Goal: Browse casually

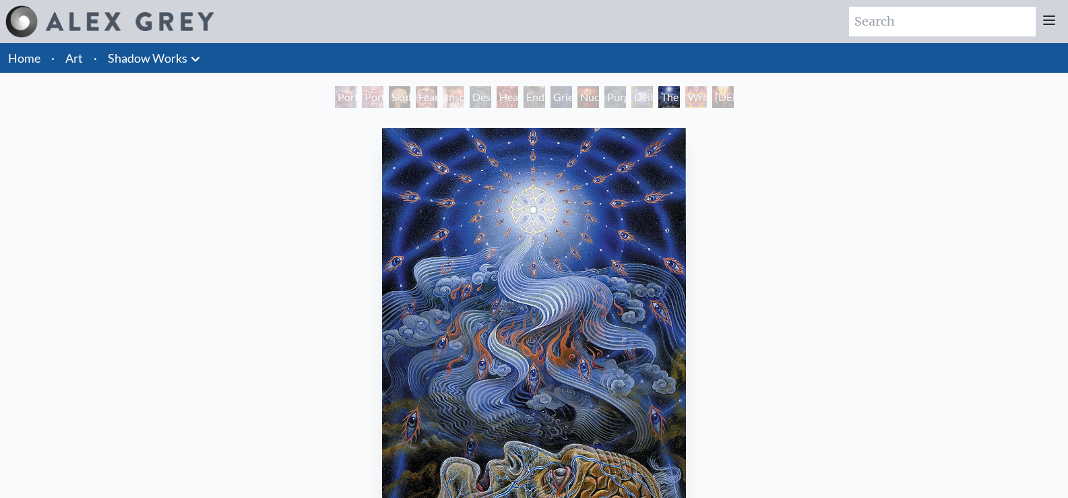
click at [537, 240] on img "13 / 15" at bounding box center [533, 327] width 303 height 398
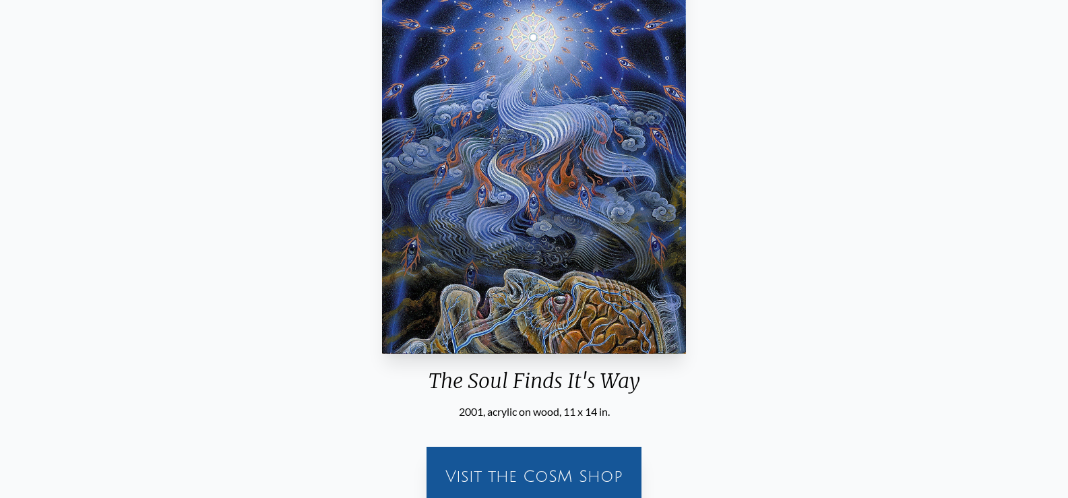
scroll to position [67, 0]
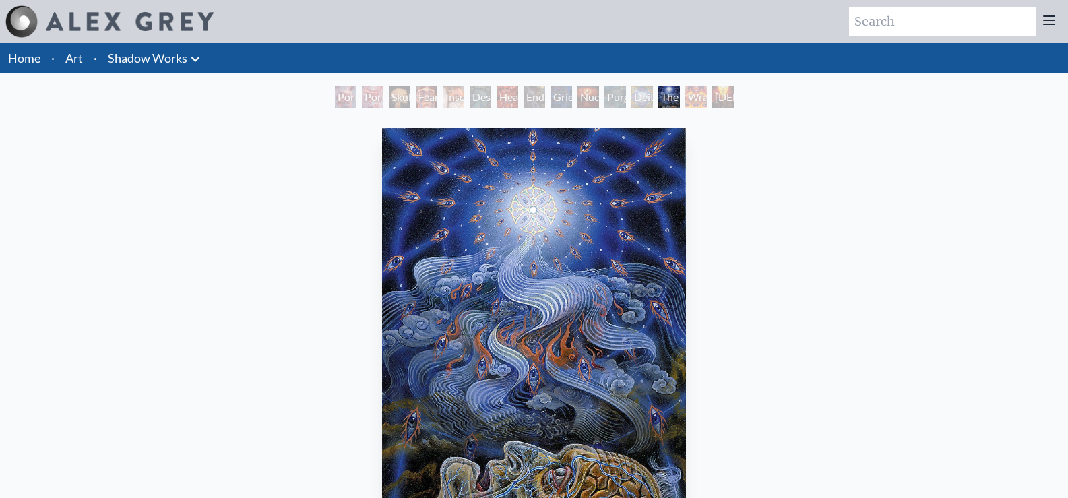
click at [731, 102] on div "Christ & the Two Thieves" at bounding box center [723, 97] width 22 height 22
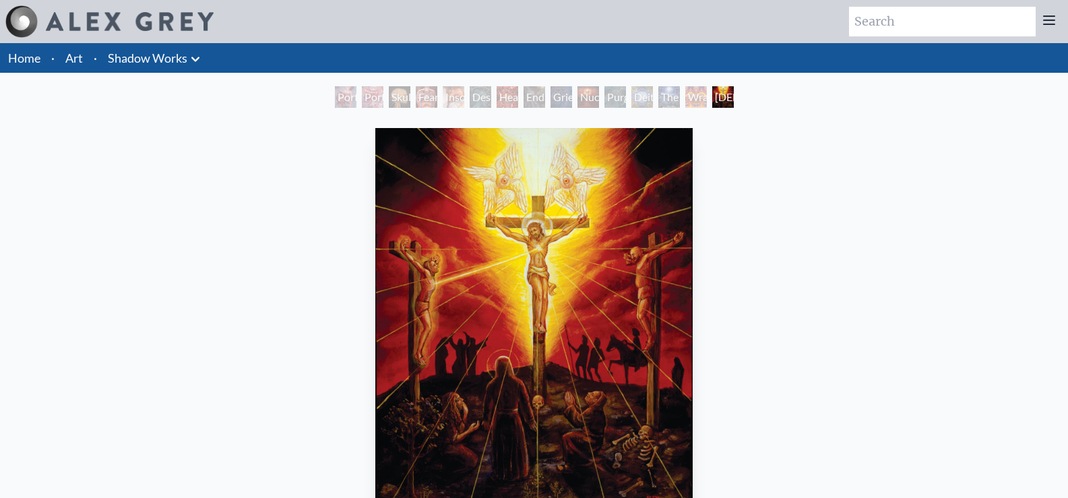
click at [166, 59] on link "Shadow Works" at bounding box center [147, 57] width 79 height 19
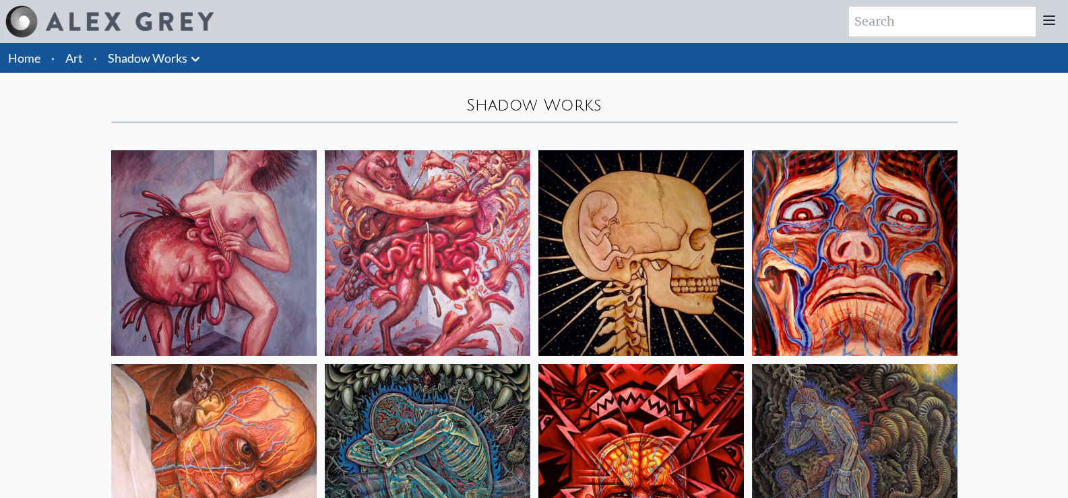
click at [26, 63] on link "Home" at bounding box center [24, 58] width 32 height 15
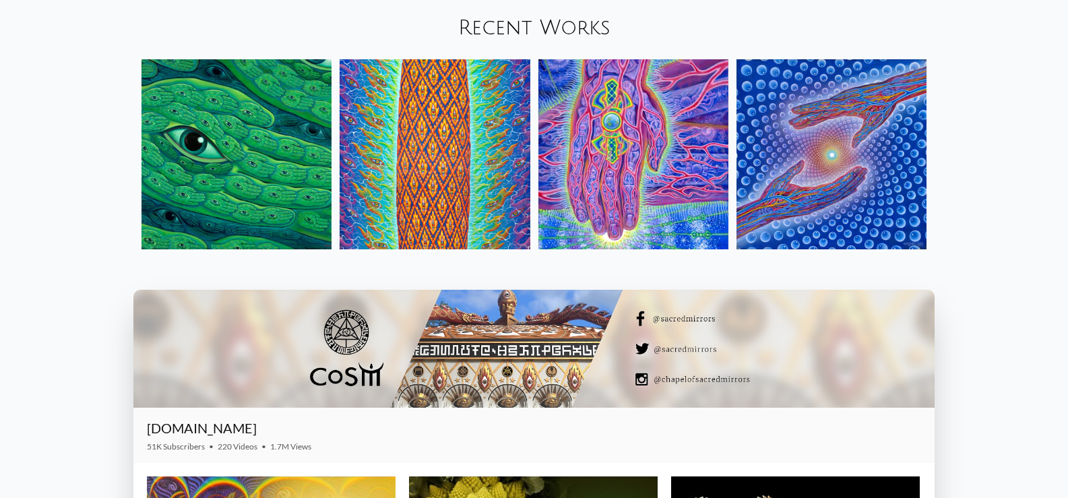
scroll to position [1549, 0]
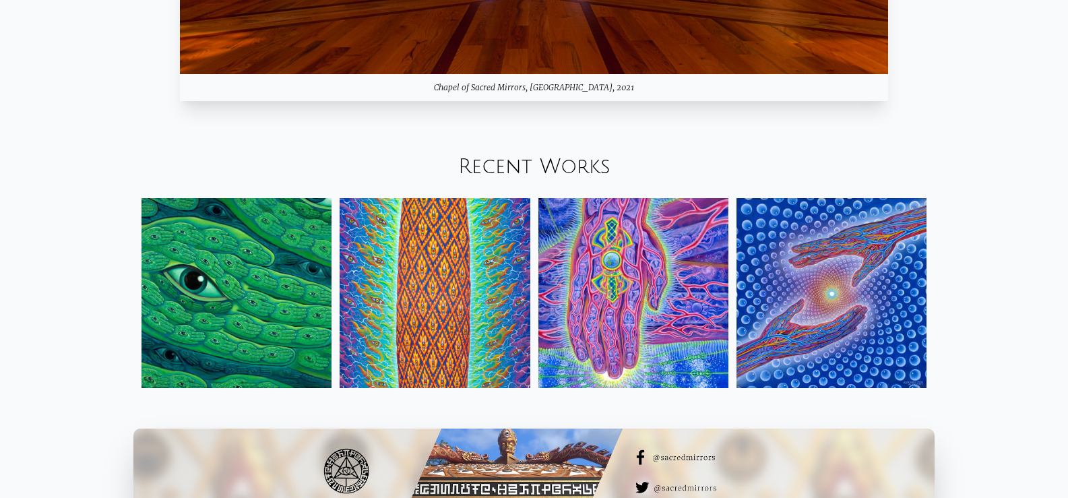
click at [827, 289] on img at bounding box center [831, 293] width 190 height 190
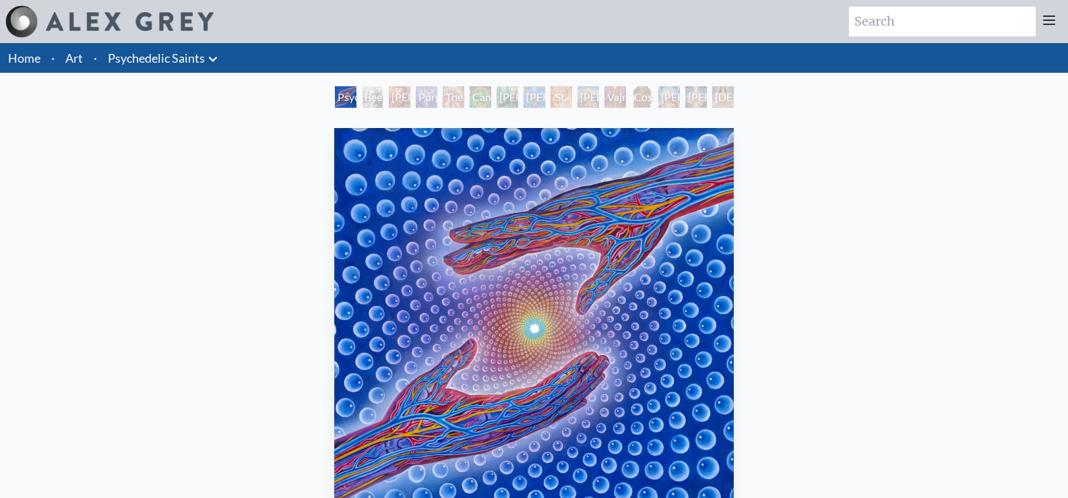
click at [34, 57] on link "Home" at bounding box center [24, 58] width 32 height 15
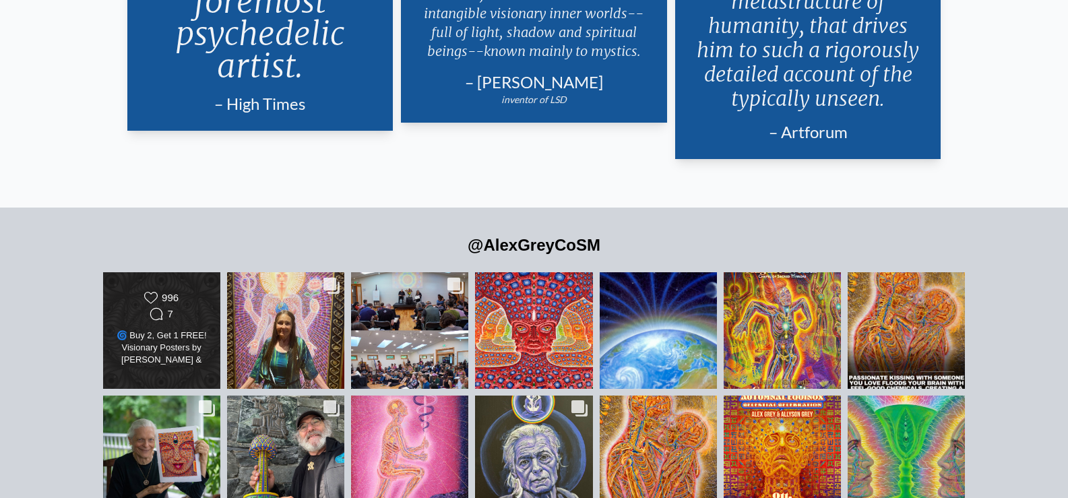
scroll to position [2964, 0]
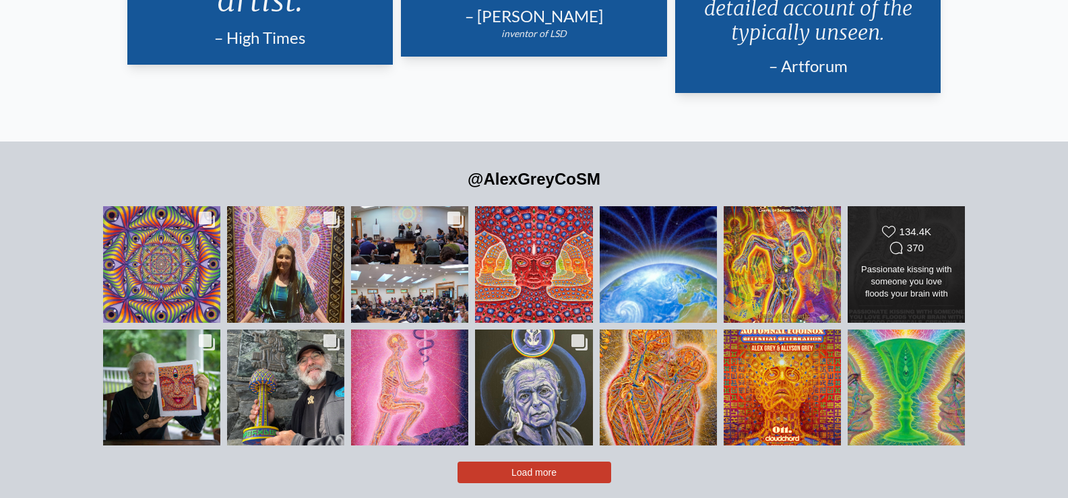
click at [861, 225] on div "Likes Count 134.4K Comments Count 370" at bounding box center [906, 241] width 95 height 32
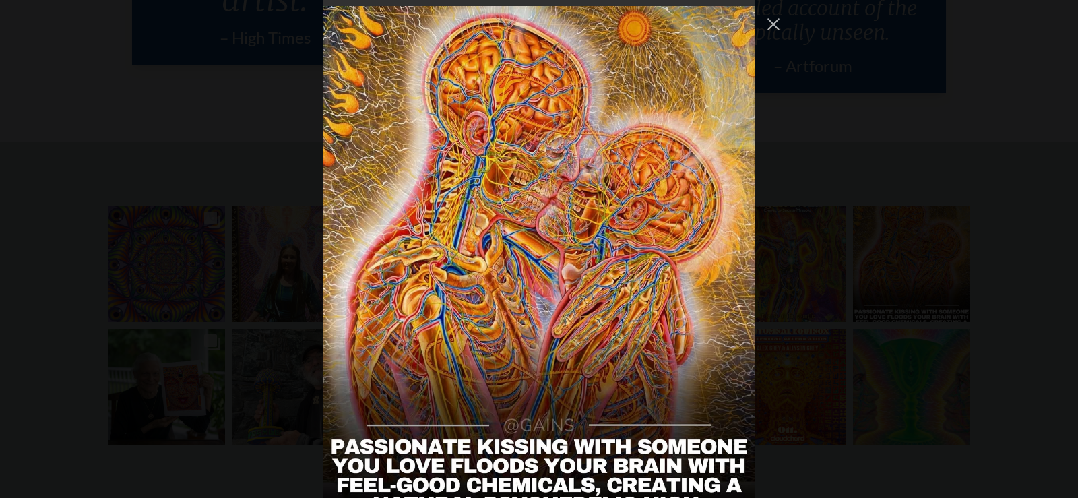
scroll to position [1357, 0]
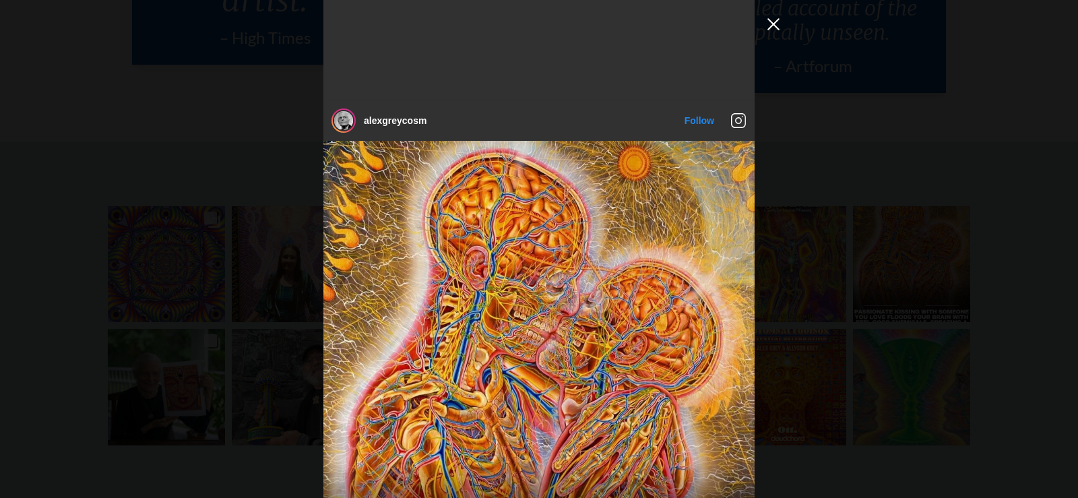
click at [779, 26] on button "Close Instagram Feed Popup" at bounding box center [773, 24] width 22 height 22
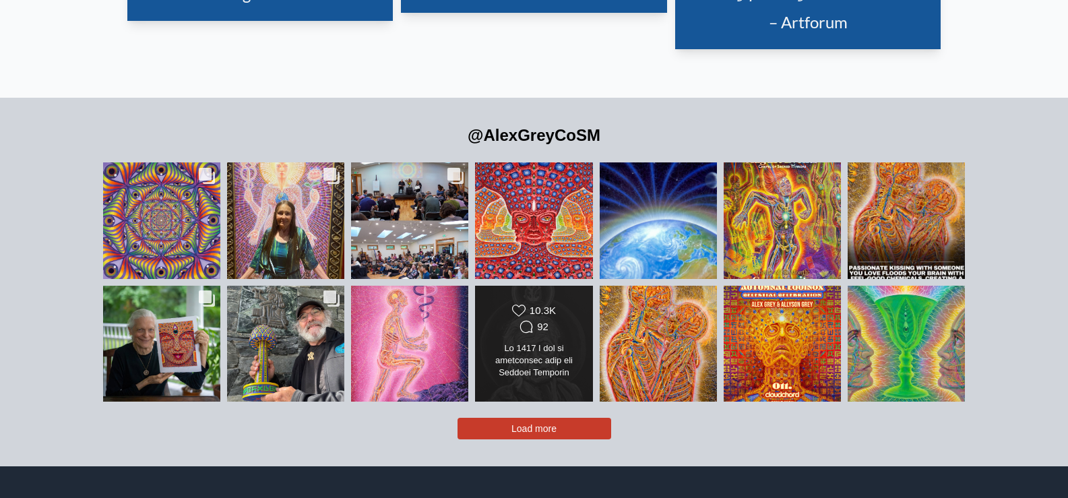
scroll to position [3031, 0]
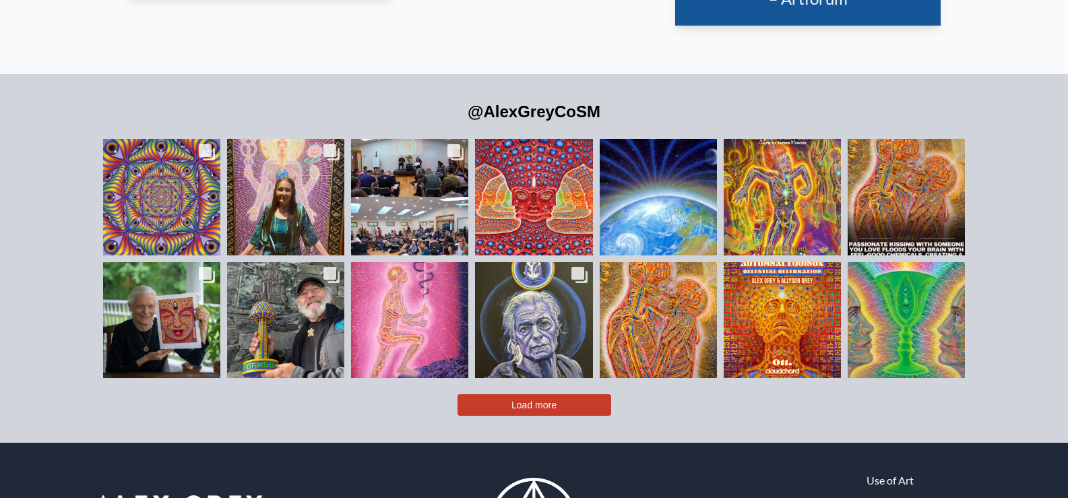
click at [560, 394] on button "Load more" at bounding box center [534, 405] width 154 height 22
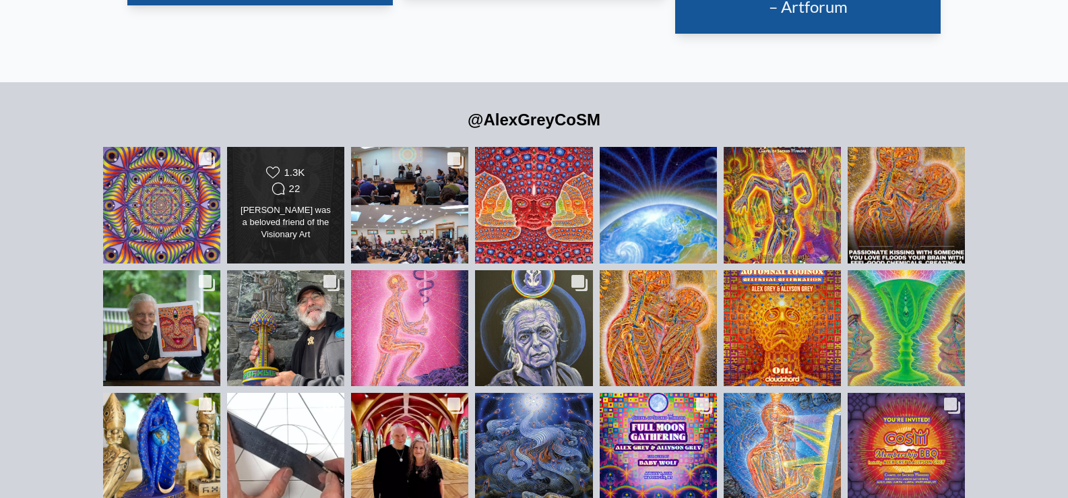
scroll to position [3098, 0]
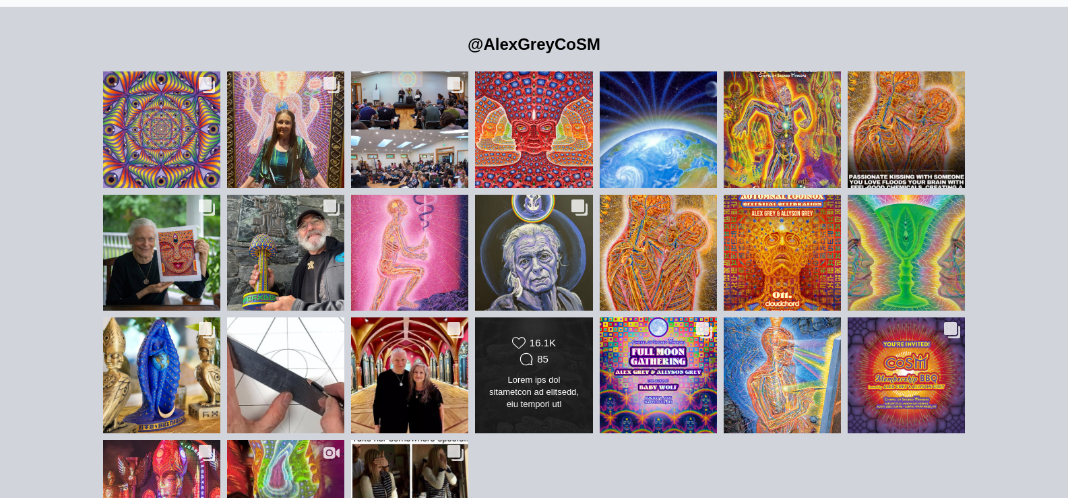
click at [482, 334] on div "Likes Count 16.1K Comments Count 85" at bounding box center [533, 375] width 119 height 117
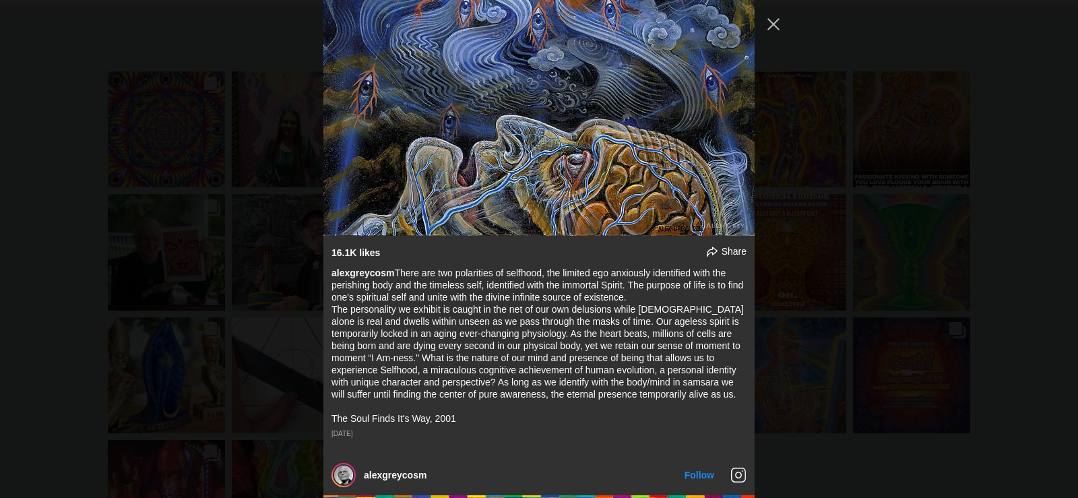
scroll to position [6486, 0]
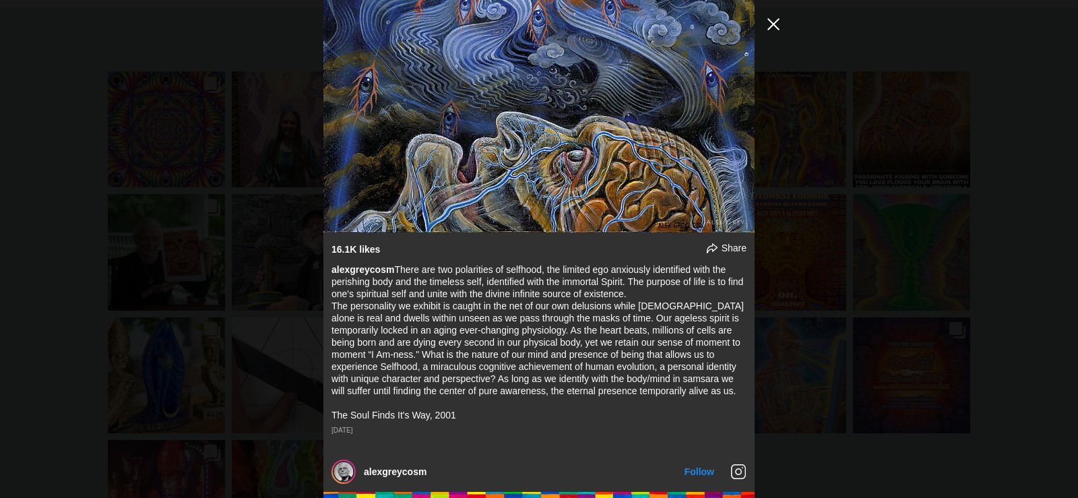
click at [769, 27] on button "Close Instagram Feed Popup" at bounding box center [773, 24] width 22 height 22
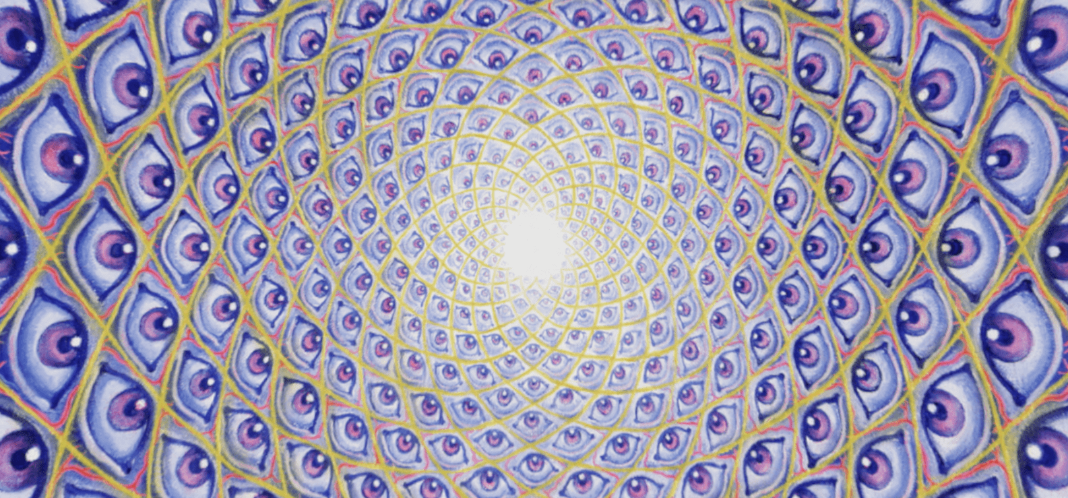
scroll to position [0, 0]
